Goal: Book appointment/travel/reservation

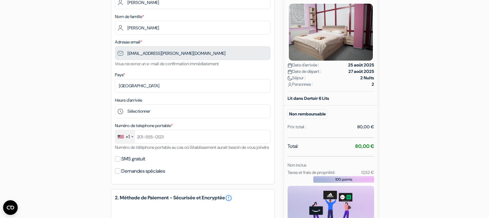
scroll to position [96, 0]
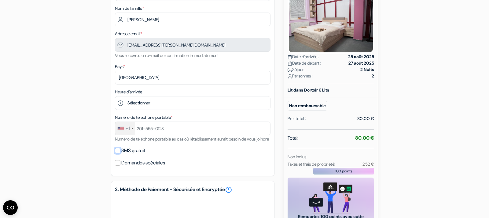
click at [118, 153] on input "SMS gratuit" at bounding box center [118, 151] width 6 height 6
checkbox input "true"
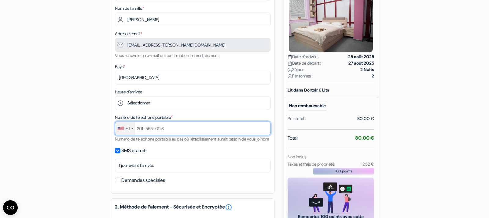
click at [165, 126] on input "text" at bounding box center [193, 128] width 156 height 14
click at [136, 126] on input "6" at bounding box center [193, 128] width 156 height 14
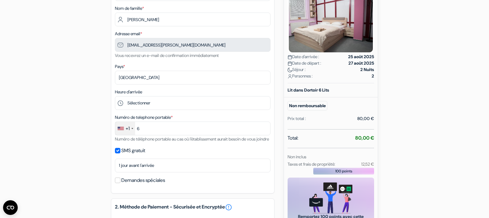
click at [135, 130] on div "+1" at bounding box center [125, 128] width 20 height 13
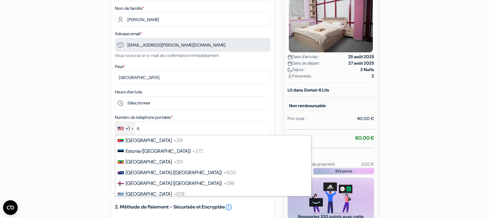
scroll to position [832, 0]
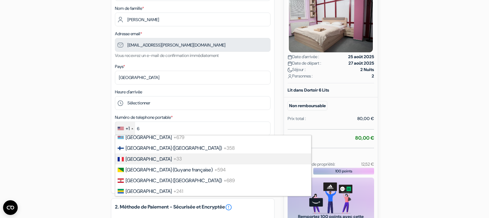
click at [140, 162] on span "[GEOGRAPHIC_DATA]" at bounding box center [149, 159] width 46 height 6
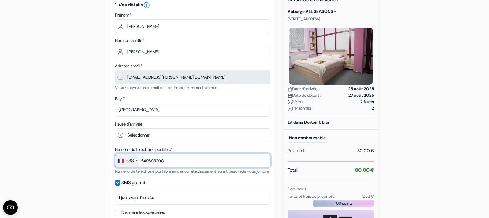
scroll to position [64, 0]
type input "649895090"
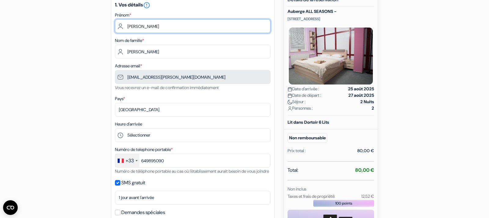
drag, startPoint x: 147, startPoint y: 25, endPoint x: 113, endPoint y: 25, distance: 33.0
click at [115, 25] on input "[PERSON_NAME]" at bounding box center [193, 26] width 156 height 14
type input "[PERSON_NAME]"
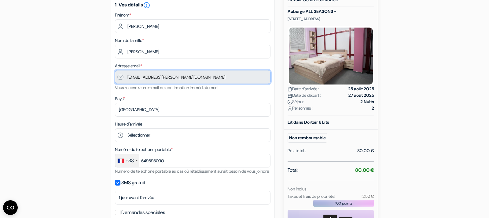
drag, startPoint x: 173, startPoint y: 78, endPoint x: 99, endPoint y: 77, distance: 74.3
click at [115, 77] on input "[EMAIL_ADDRESS][PERSON_NAME][DOMAIN_NAME]" at bounding box center [193, 77] width 156 height 14
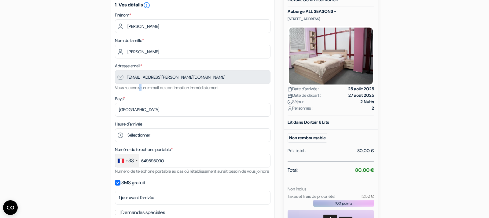
drag, startPoint x: 143, startPoint y: 91, endPoint x: 146, endPoint y: 92, distance: 3.6
click at [146, 91] on div "1. Vos détails error_outline Prénom * Romain Nom de famille * [PERSON_NAME] Adr…" at bounding box center [193, 110] width 164 height 229
click at [149, 6] on icon "error_outline" at bounding box center [146, 5] width 7 height 7
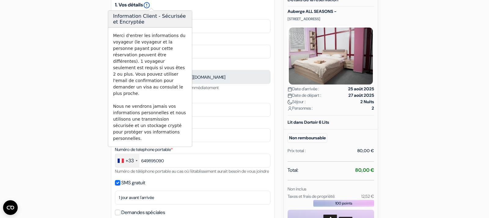
click at [149, 6] on icon "error_outline" at bounding box center [146, 5] width 7 height 7
click at [218, 37] on div "Nom de famille * [PERSON_NAME]" at bounding box center [193, 48] width 156 height 22
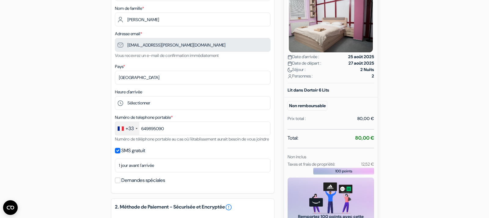
scroll to position [0, 0]
